Goal: Information Seeking & Learning: Understand process/instructions

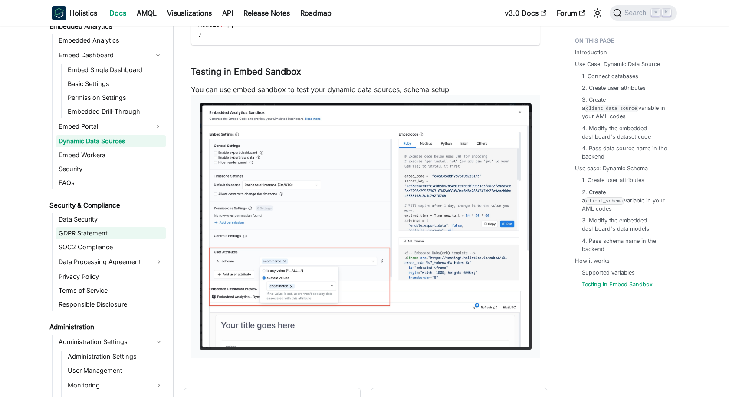
scroll to position [1161, 0]
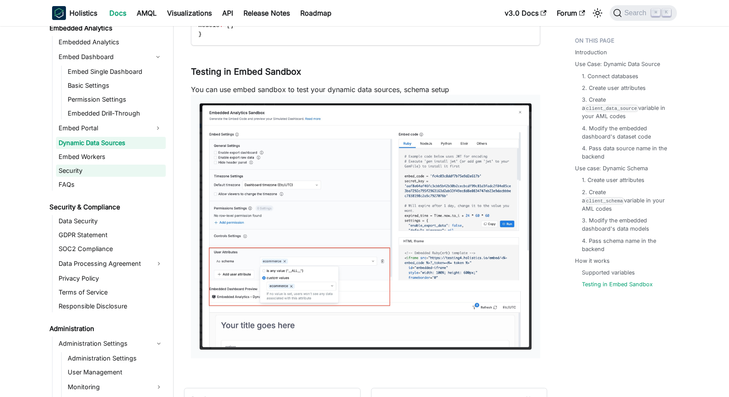
click at [108, 170] on link "Security" at bounding box center [111, 171] width 110 height 12
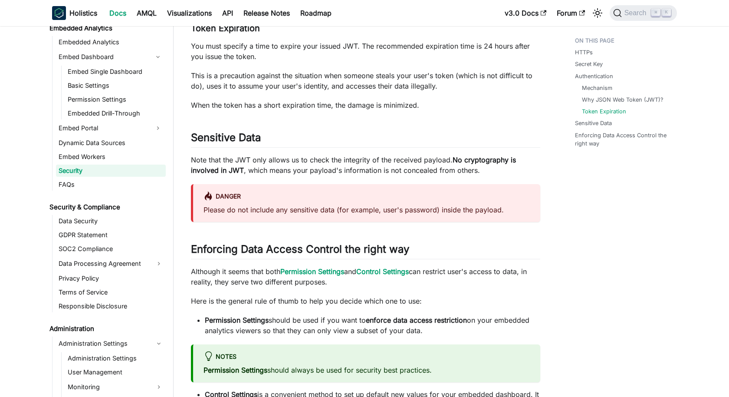
scroll to position [735, 0]
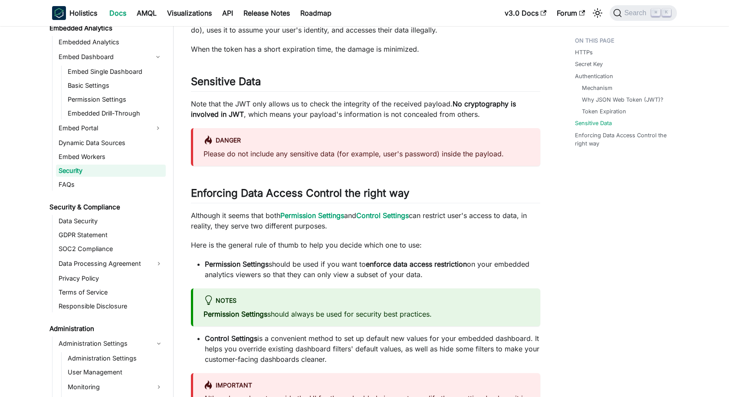
click at [92, 176] on ul "Embedded Analytics Embed Dashboard Embed Single Dashboard Basic Settings Permis…" at bounding box center [109, 113] width 114 height 155
click at [92, 182] on link "FAQs" at bounding box center [111, 184] width 110 height 12
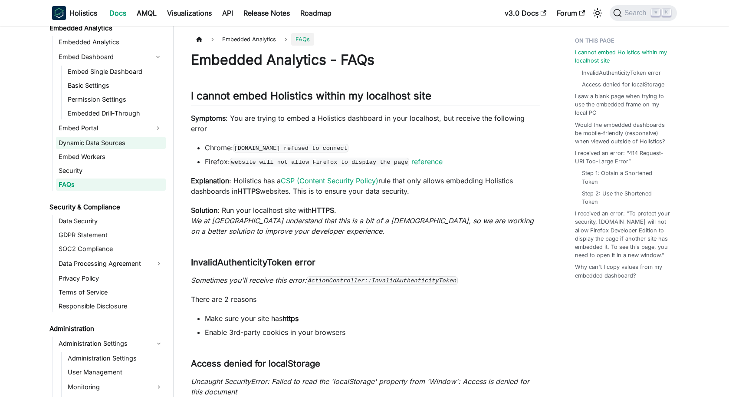
click at [89, 140] on link "Dynamic Data Sources" at bounding box center [111, 143] width 110 height 12
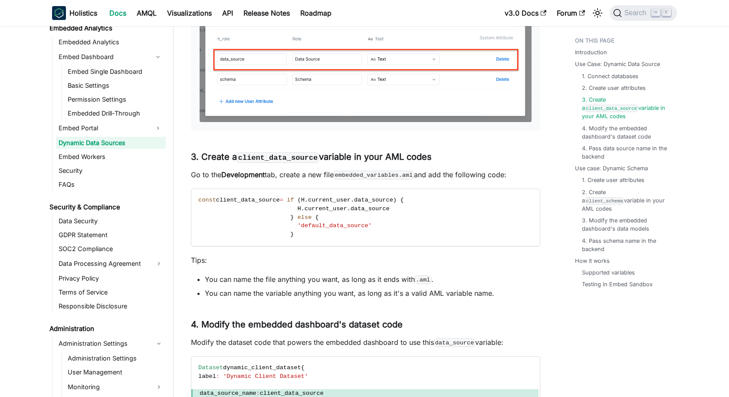
scroll to position [702, 0]
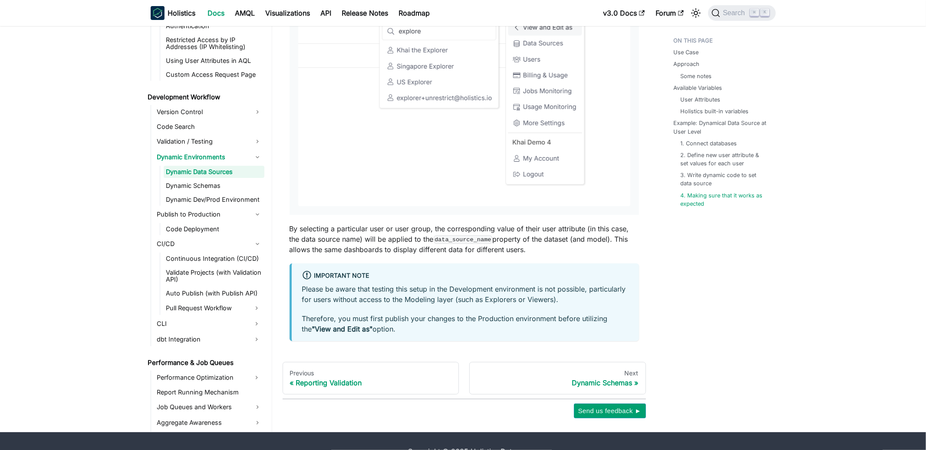
scroll to position [2870, 0]
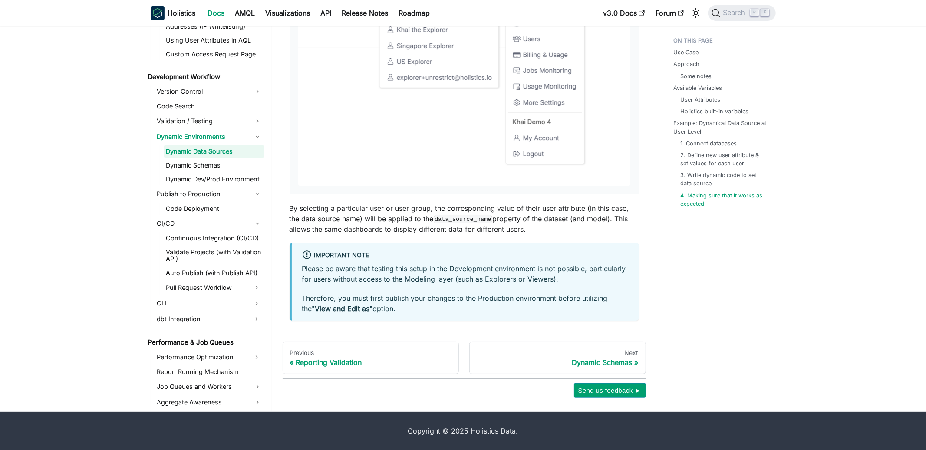
click at [198, 171] on ul "Dynamic Data Sources Dynamic Schemas Dynamic Dev/Prod Environment" at bounding box center [212, 165] width 105 height 40
click at [199, 174] on link "Dynamic Dev/Prod Environment" at bounding box center [214, 179] width 101 height 12
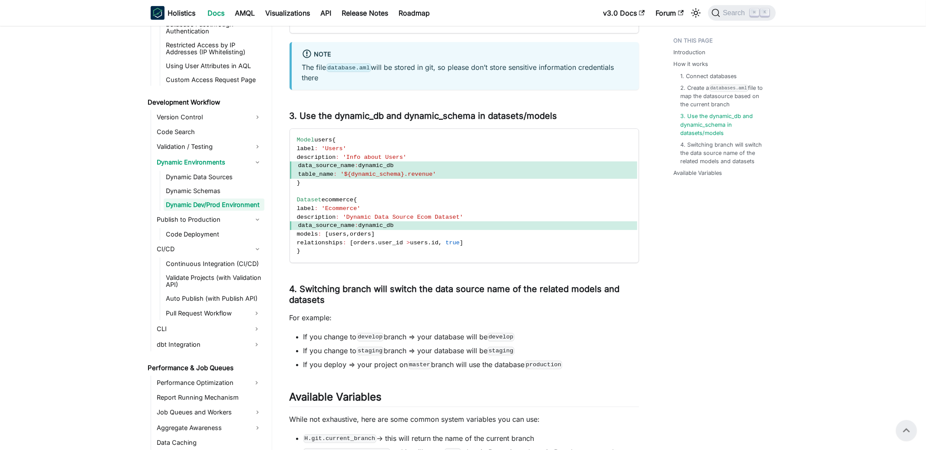
scroll to position [940, 0]
click at [197, 281] on link "Validate Projects (with Validation API)" at bounding box center [214, 281] width 101 height 19
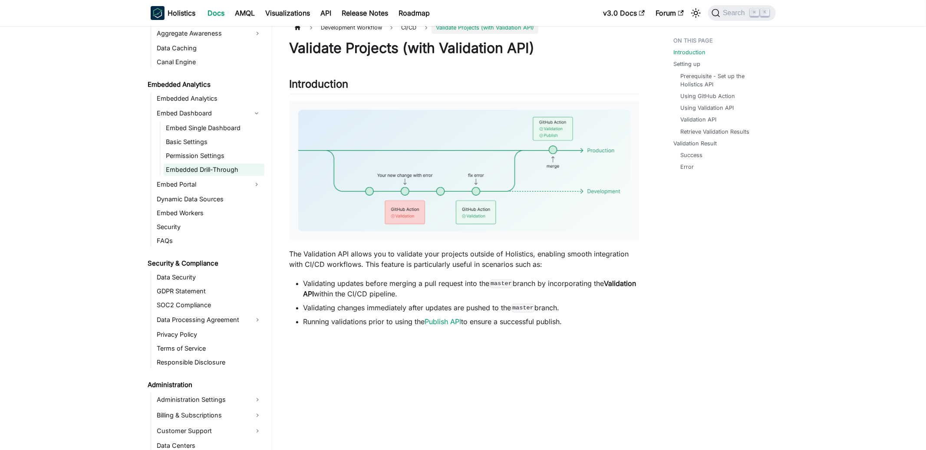
scroll to position [1167, 0]
click at [202, 102] on link "Embedded Analytics" at bounding box center [210, 100] width 110 height 12
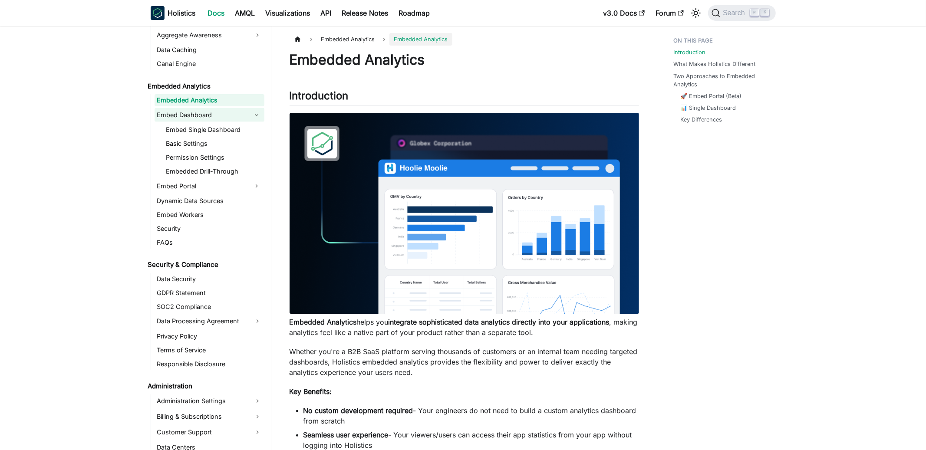
click at [201, 116] on link "Embed Dashboard" at bounding box center [202, 115] width 94 height 14
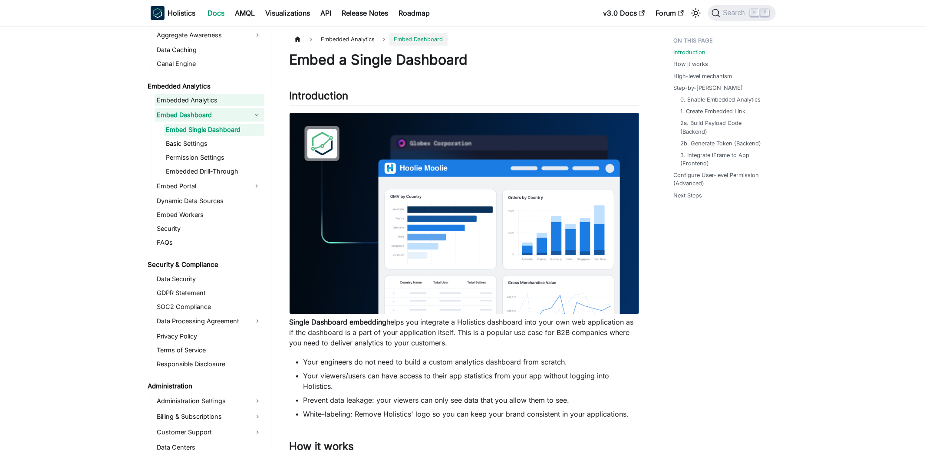
click at [207, 105] on link "Embedded Analytics" at bounding box center [210, 100] width 110 height 12
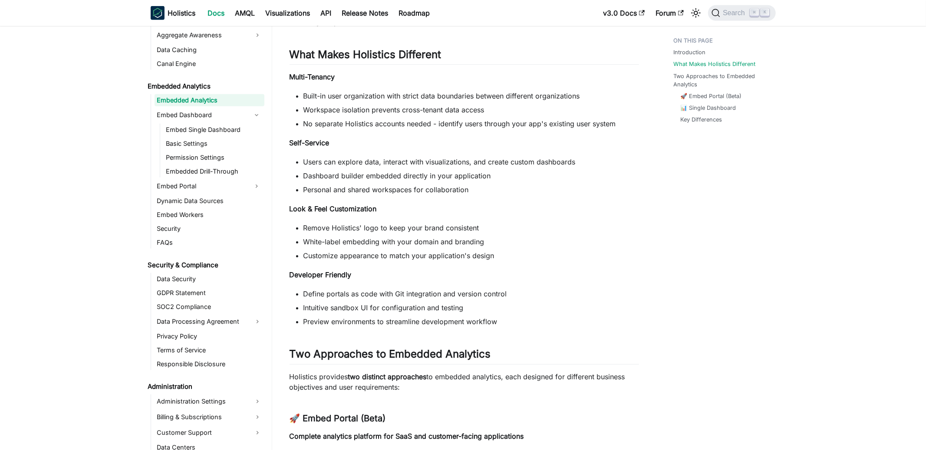
scroll to position [498, 0]
click at [185, 110] on link "Embed Dashboard" at bounding box center [202, 115] width 94 height 14
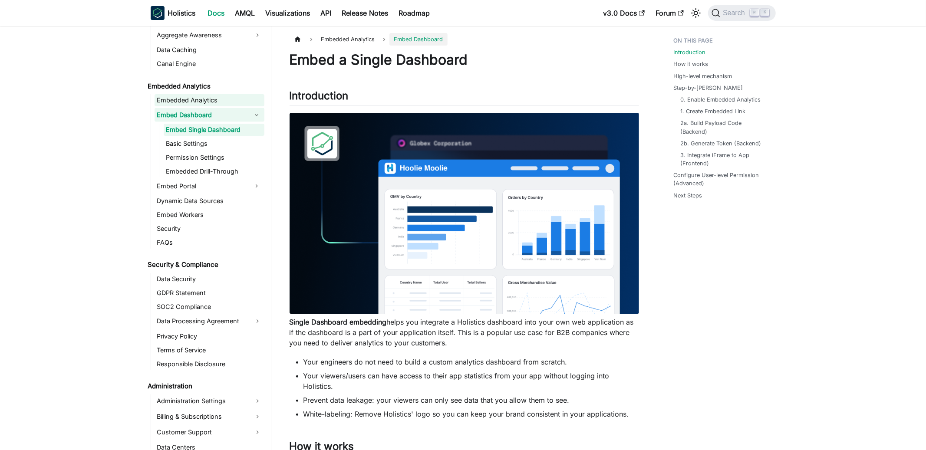
click at [202, 100] on link "Embedded Analytics" at bounding box center [210, 100] width 110 height 12
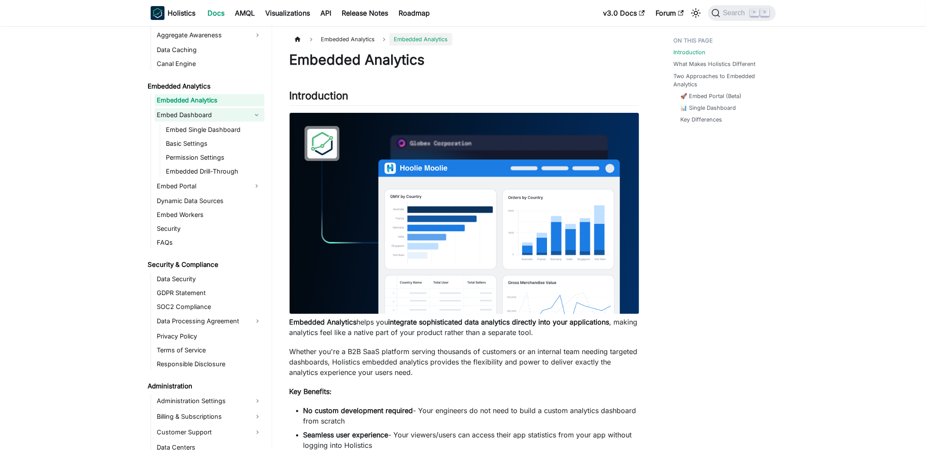
click at [201, 111] on link "Embed Dashboard" at bounding box center [202, 115] width 94 height 14
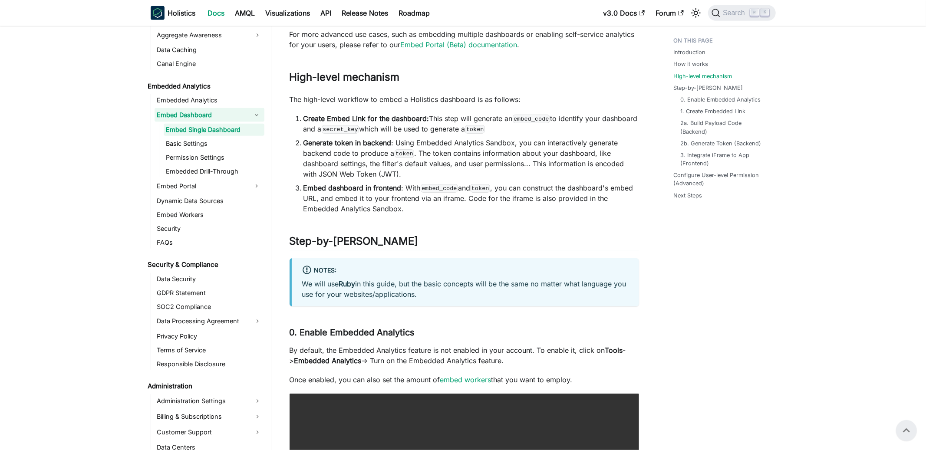
scroll to position [680, 0]
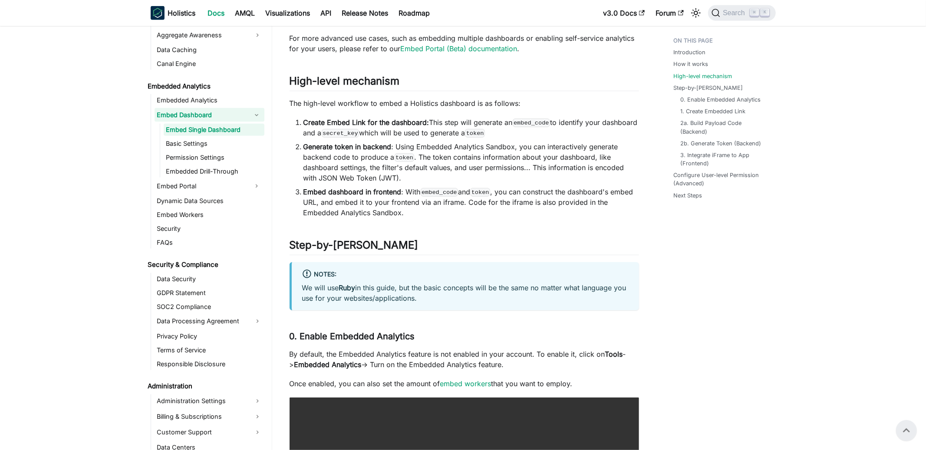
click at [411, 176] on li "Generate token in backend : Using Embedded Analytics Sandbox, you can interacti…" at bounding box center [472, 163] width 336 height 42
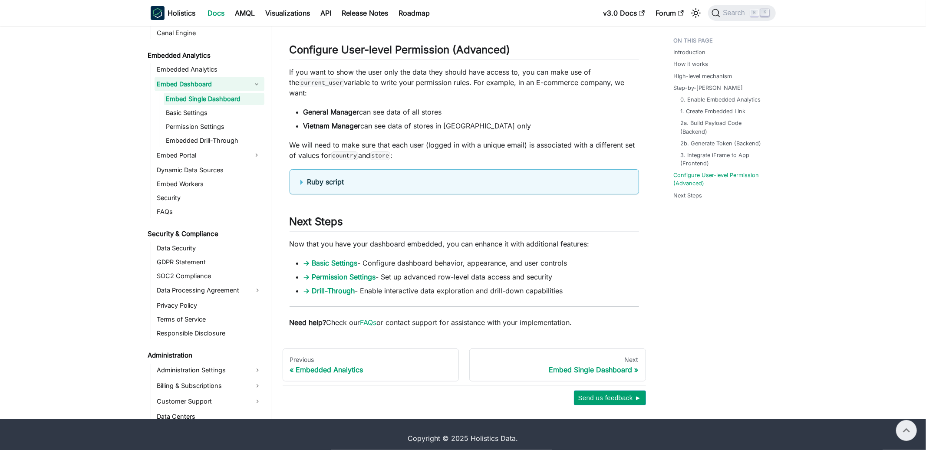
scroll to position [2849, 0]
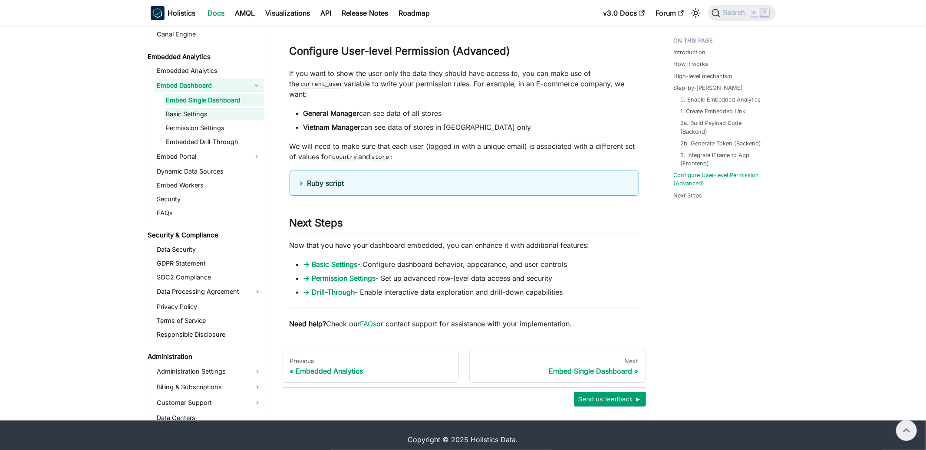
click at [195, 118] on link "Basic Settings" at bounding box center [214, 114] width 101 height 12
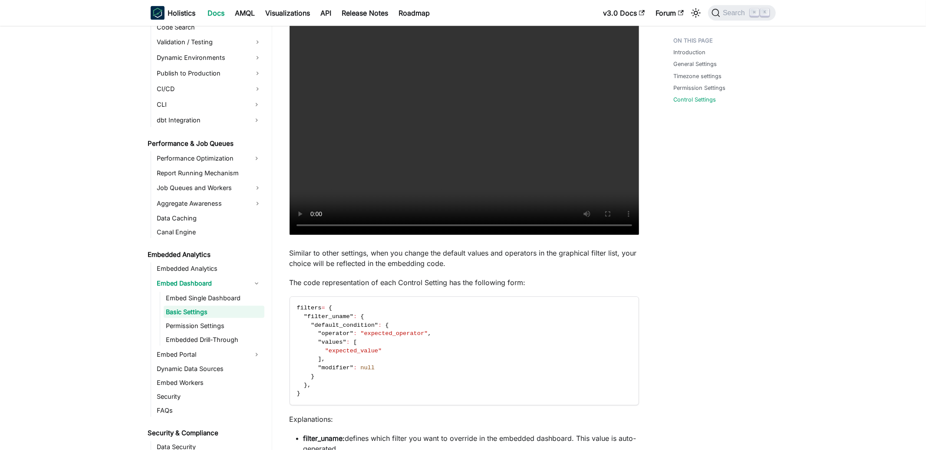
scroll to position [1120, 0]
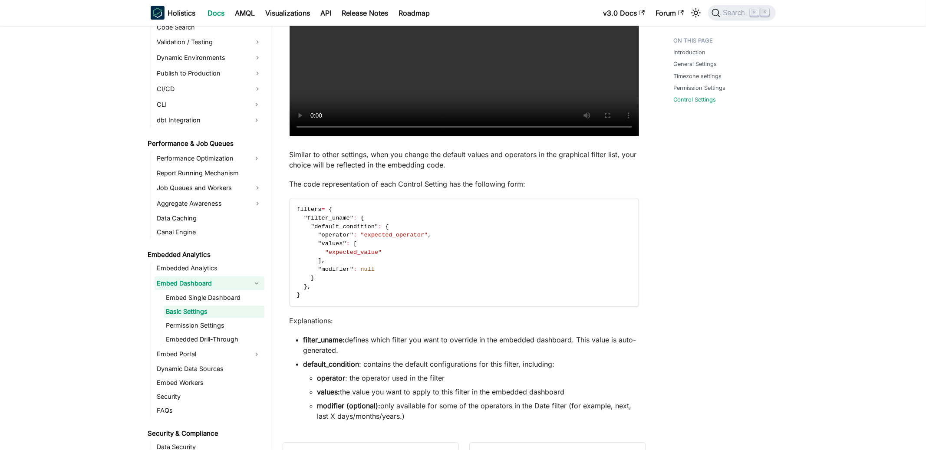
click at [197, 286] on link "Embed Dashboard" at bounding box center [202, 284] width 94 height 14
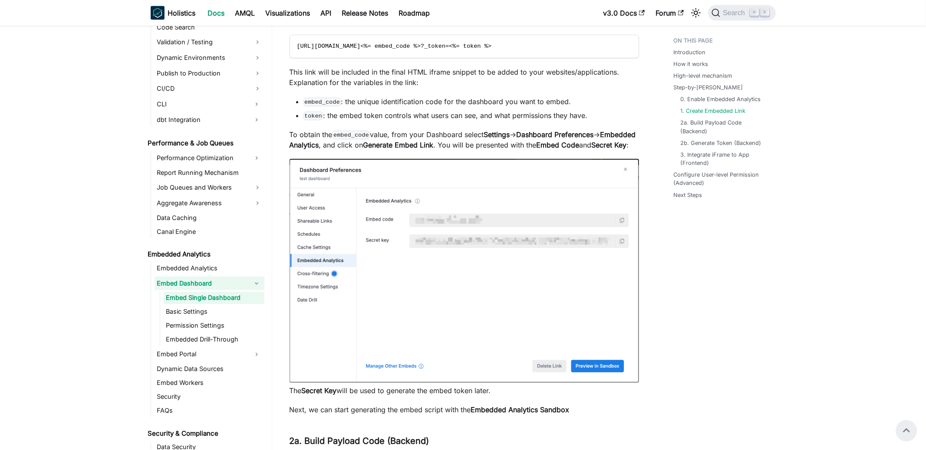
scroll to position [1313, 0]
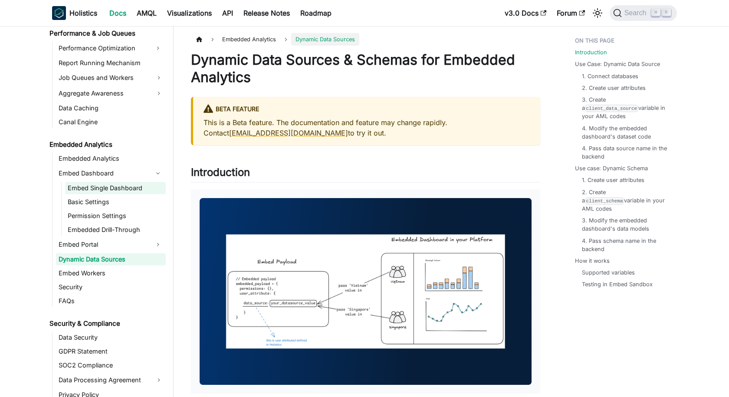
click at [102, 192] on link "Embed Single Dashboard" at bounding box center [115, 188] width 101 height 12
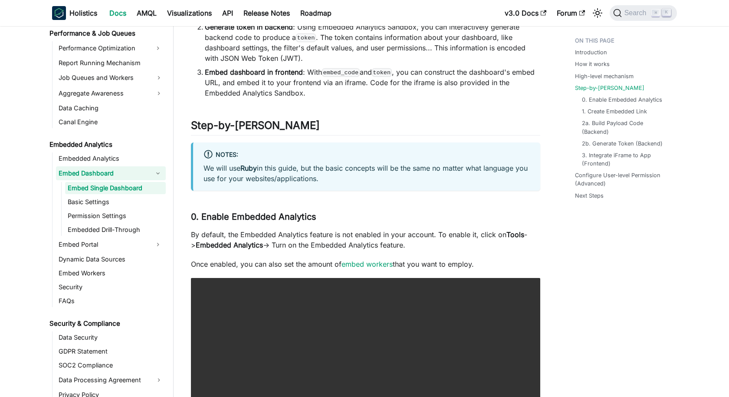
scroll to position [801, 0]
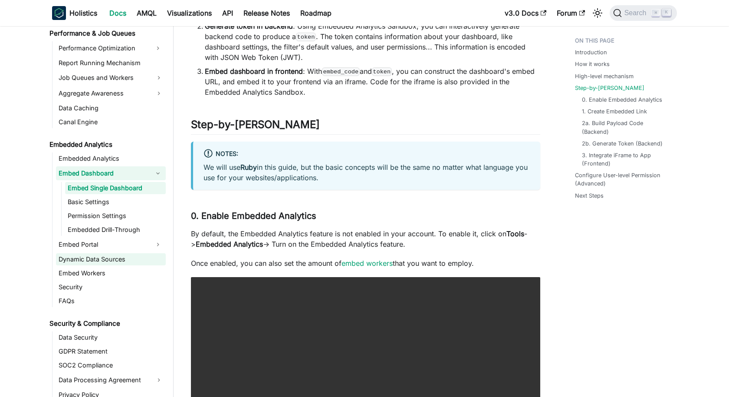
click at [74, 254] on link "Dynamic Data Sources" at bounding box center [111, 259] width 110 height 12
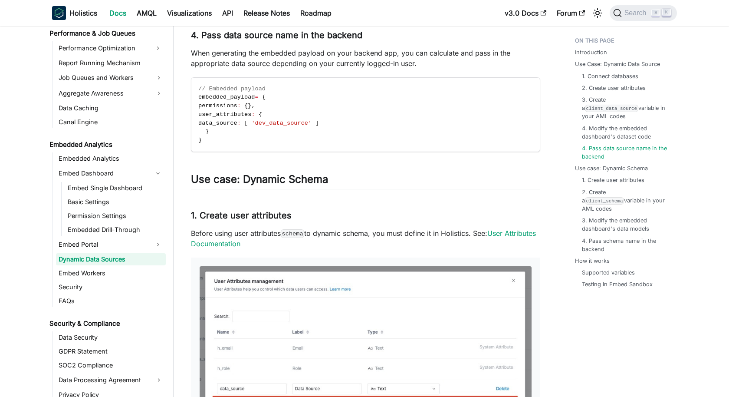
scroll to position [1149, 0]
